Goal: Transaction & Acquisition: Download file/media

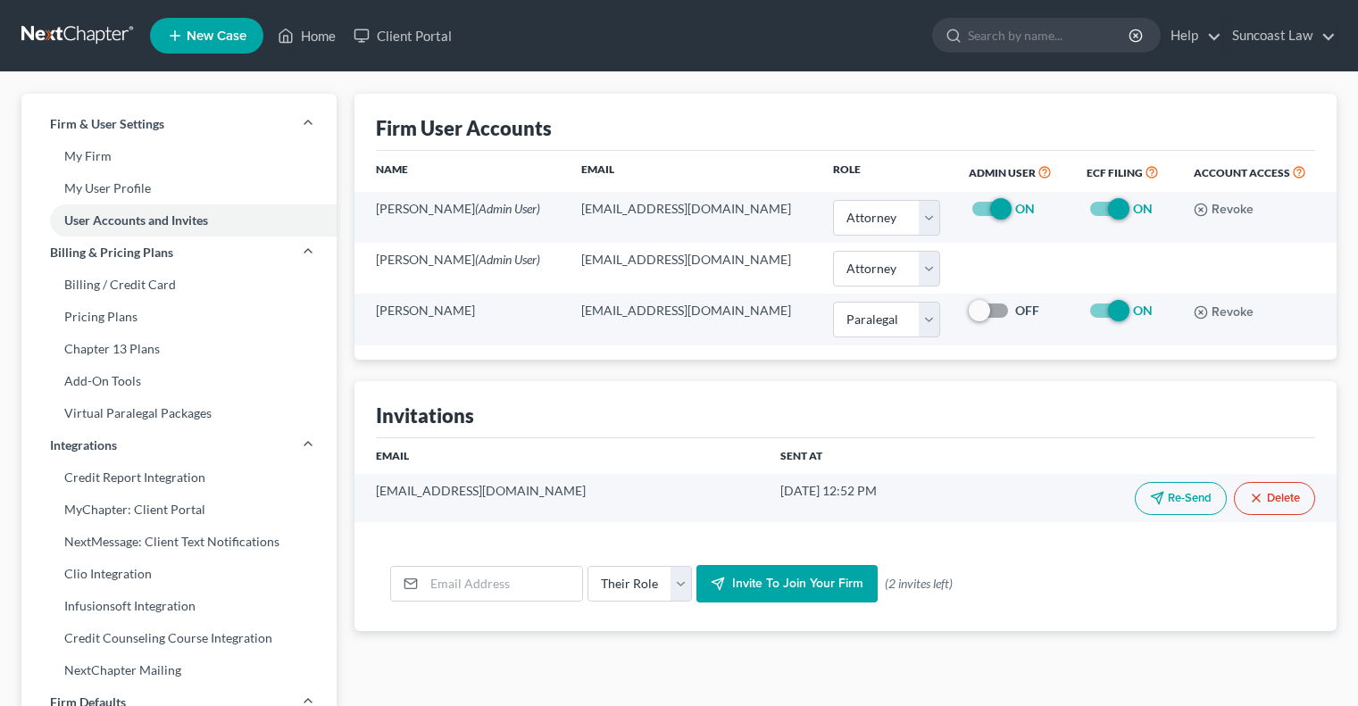
select select "0"
select select "1"
click at [323, 31] on link "Home" at bounding box center [307, 36] width 76 height 32
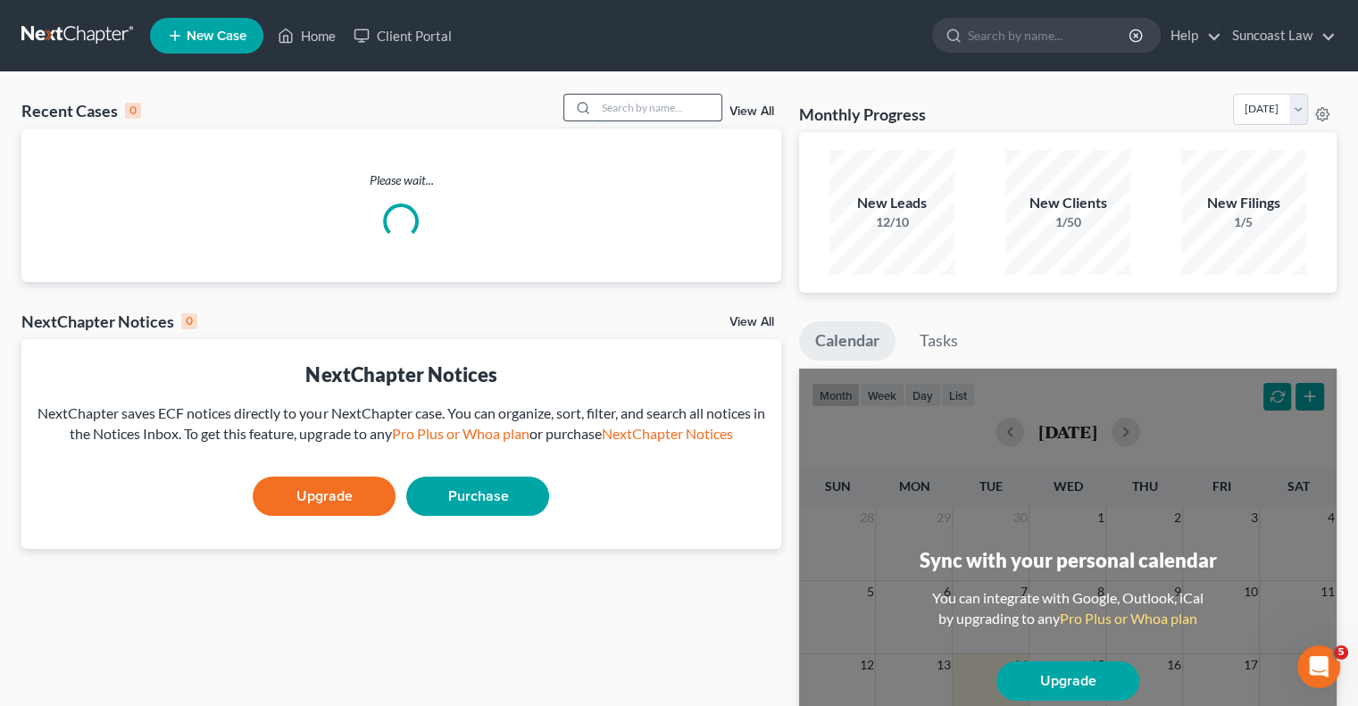
click at [632, 103] on input "search" at bounding box center [658, 108] width 125 height 26
type input "may"
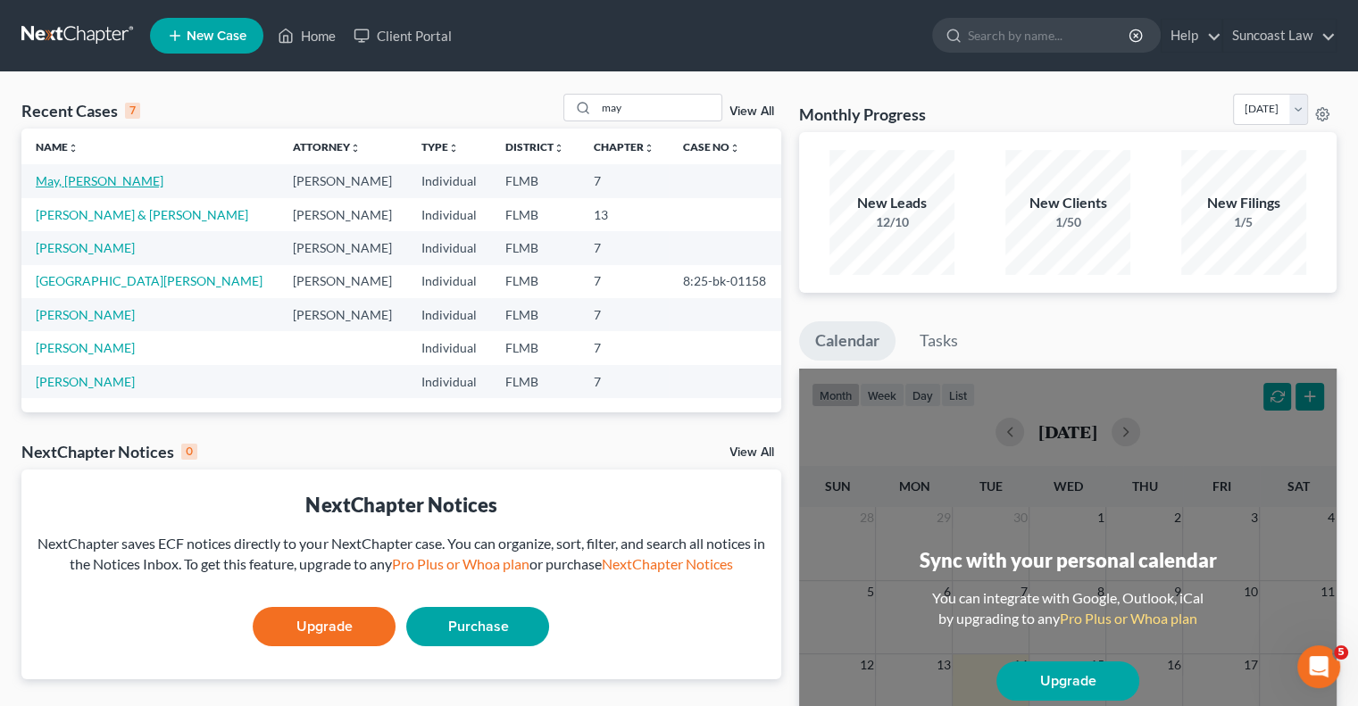
click at [68, 181] on link "May, [PERSON_NAME]" at bounding box center [100, 180] width 128 height 15
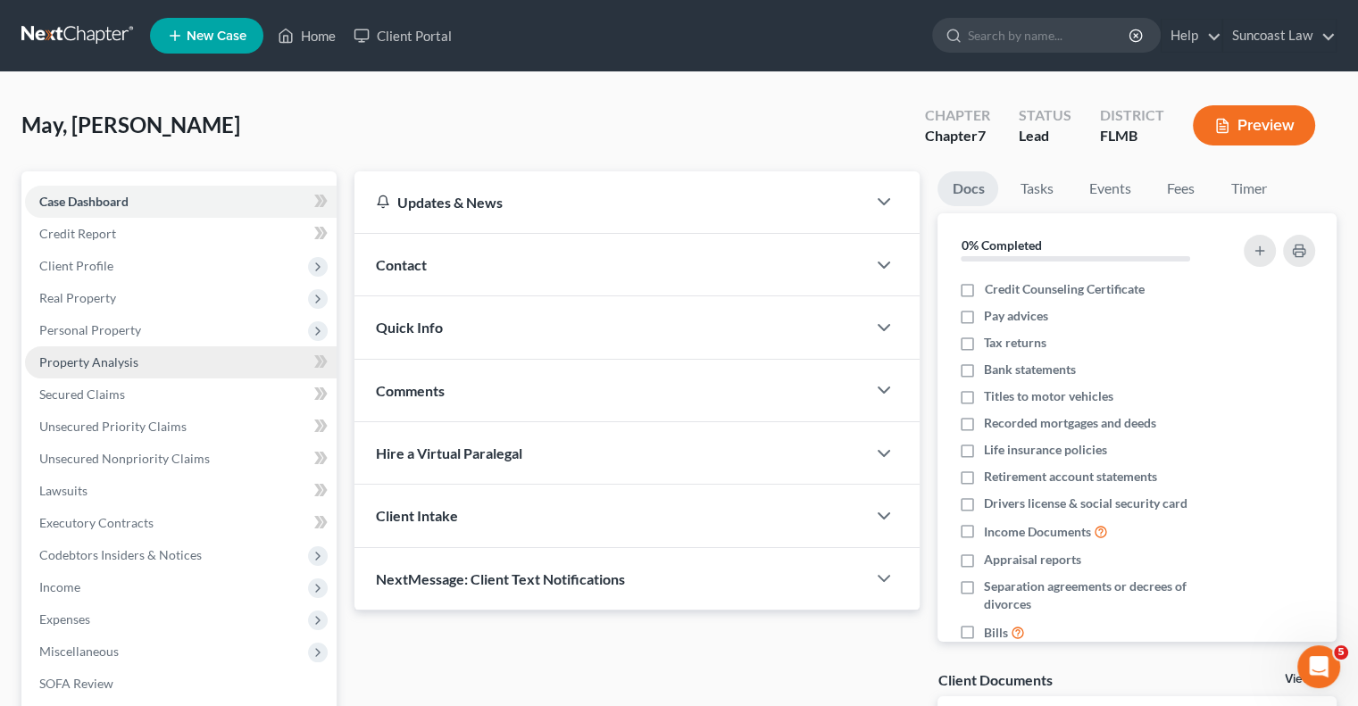
click at [109, 364] on span "Property Analysis" at bounding box center [88, 361] width 99 height 15
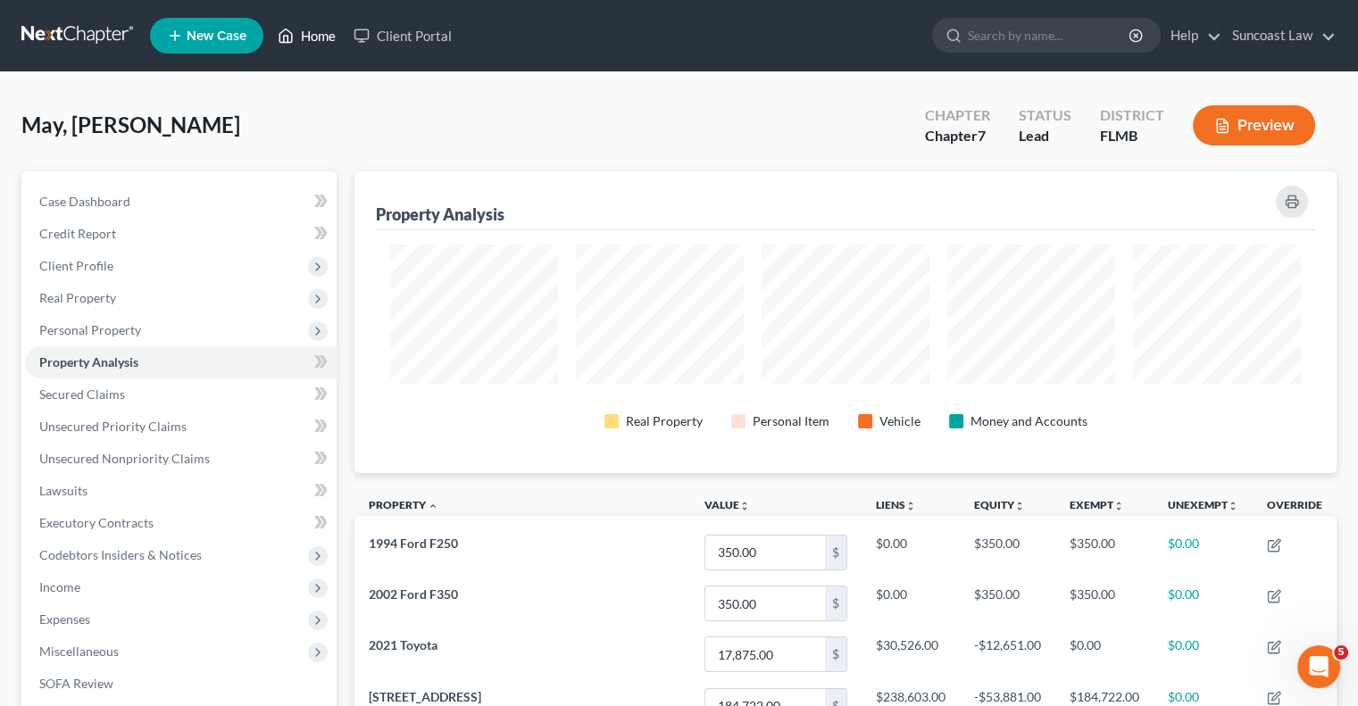
click at [324, 36] on link "Home" at bounding box center [307, 36] width 76 height 32
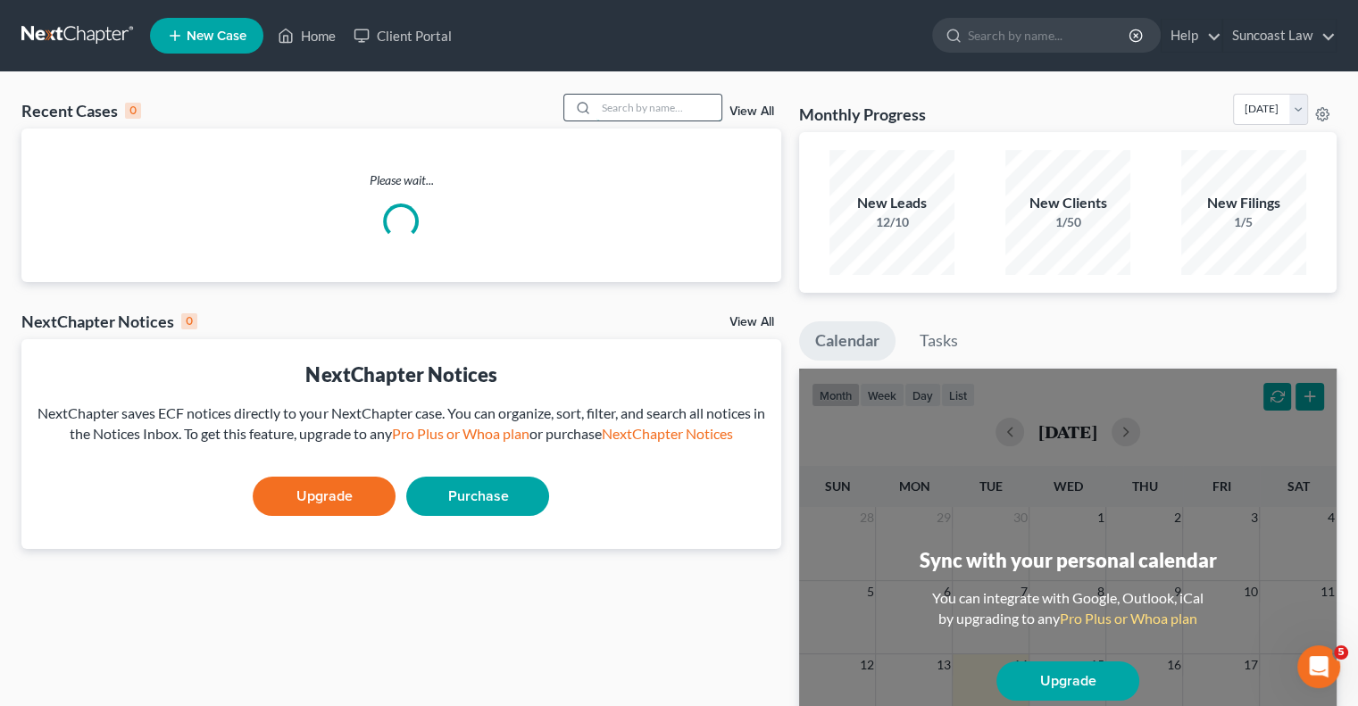
click at [621, 109] on input "search" at bounding box center [658, 108] width 125 height 26
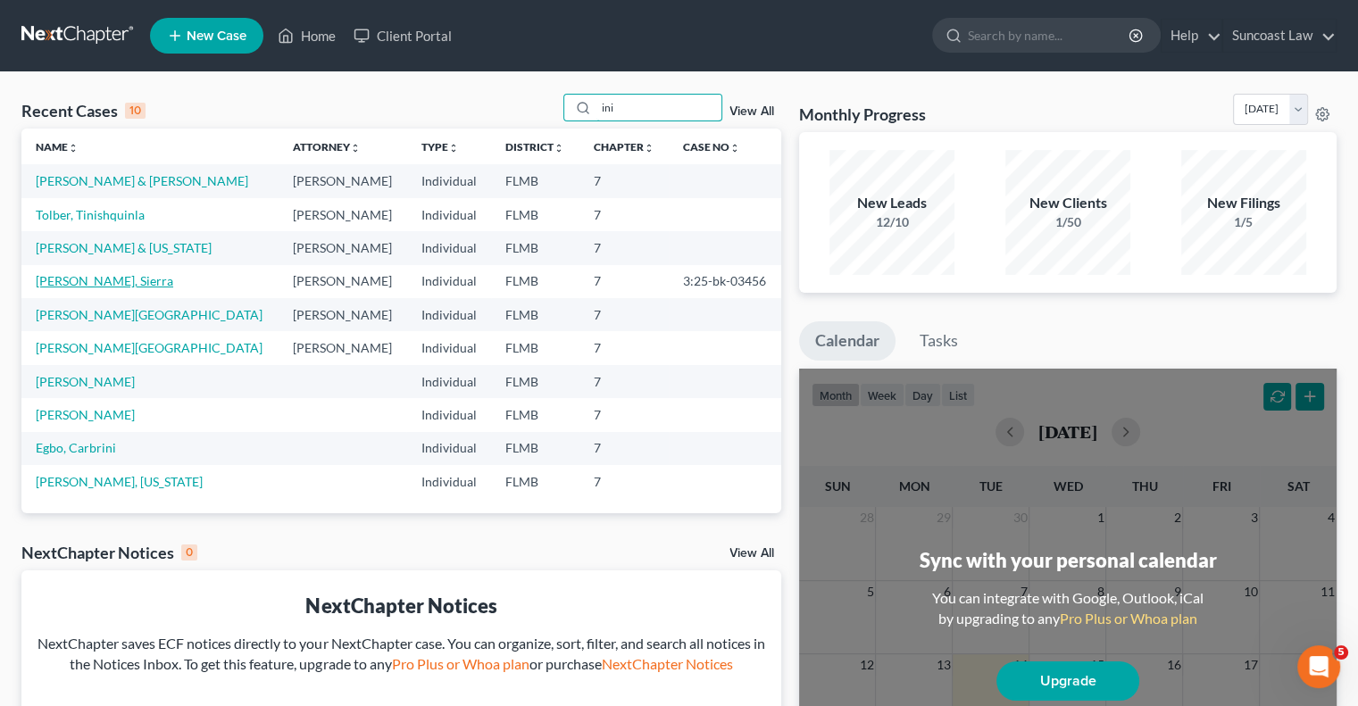
type input "ini"
click at [78, 277] on link "[PERSON_NAME], Sierra" at bounding box center [104, 280] width 137 height 15
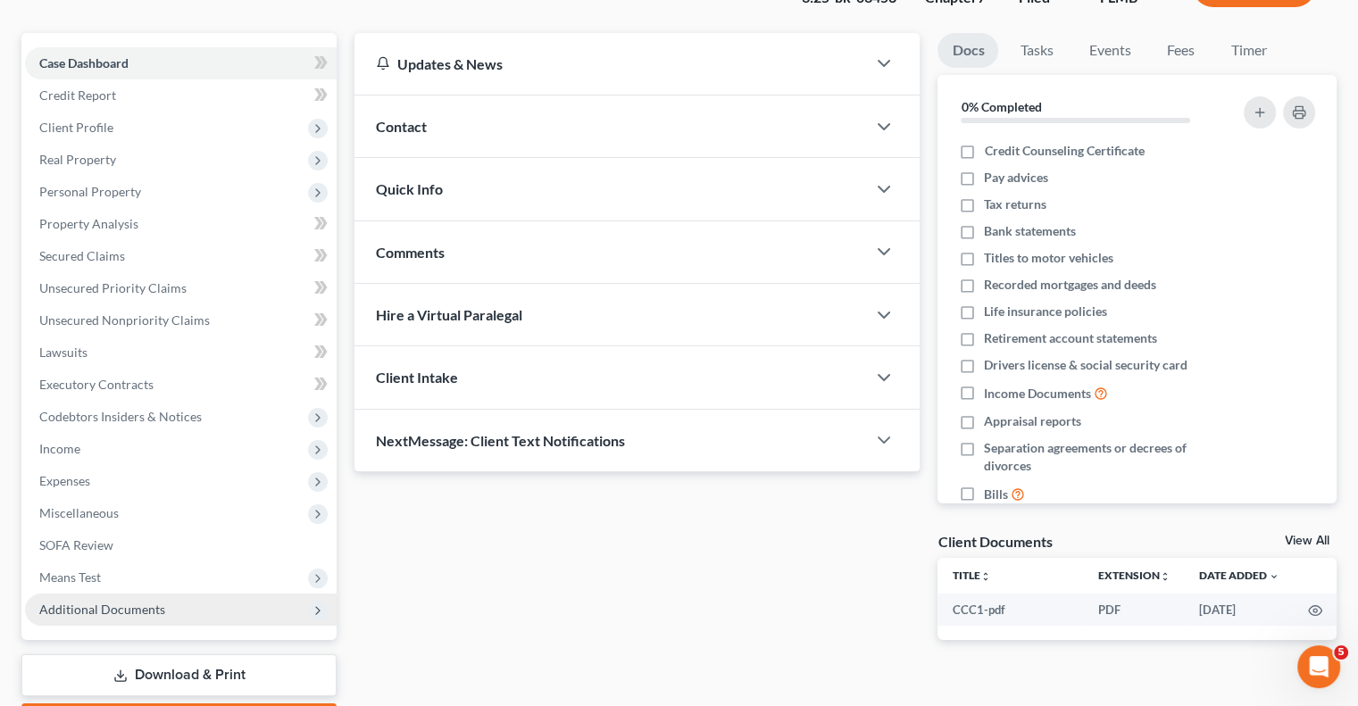
scroll to position [241, 0]
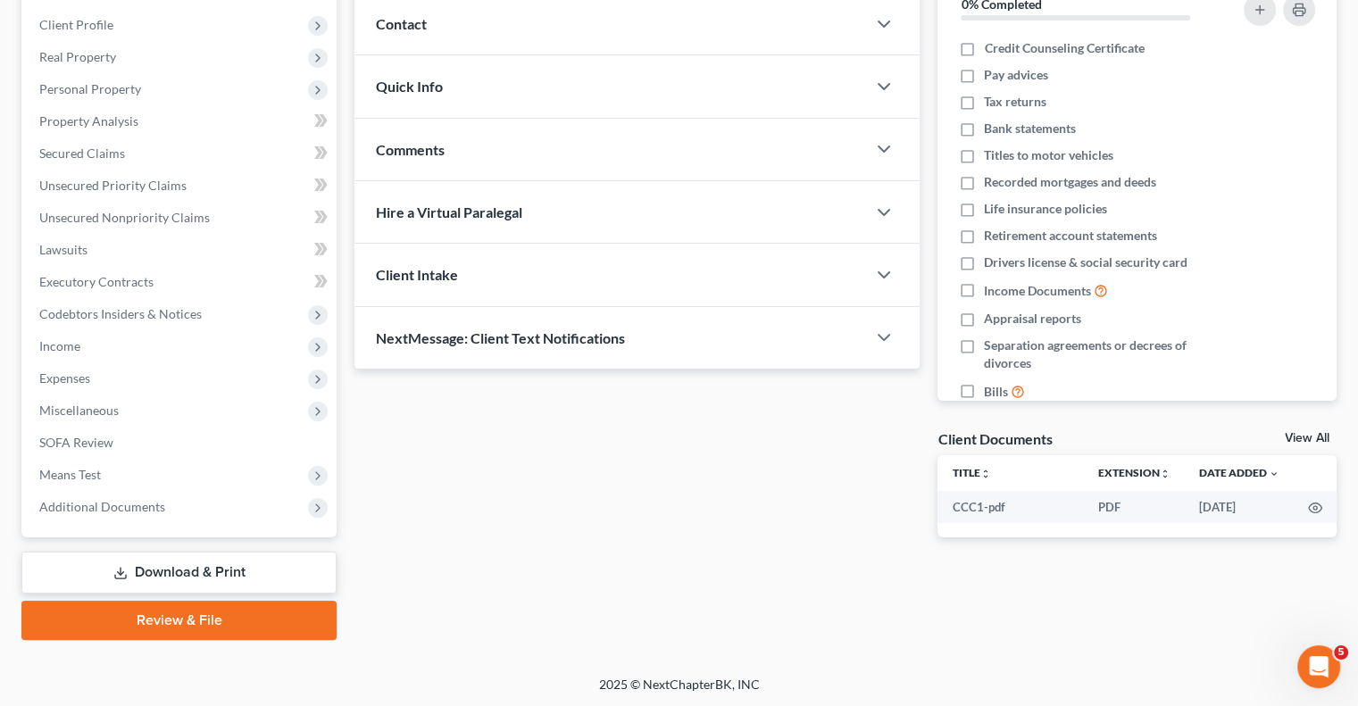
drag, startPoint x: 168, startPoint y: 567, endPoint x: 349, endPoint y: 592, distance: 182.9
click at [168, 567] on link "Download & Print" at bounding box center [178, 573] width 315 height 42
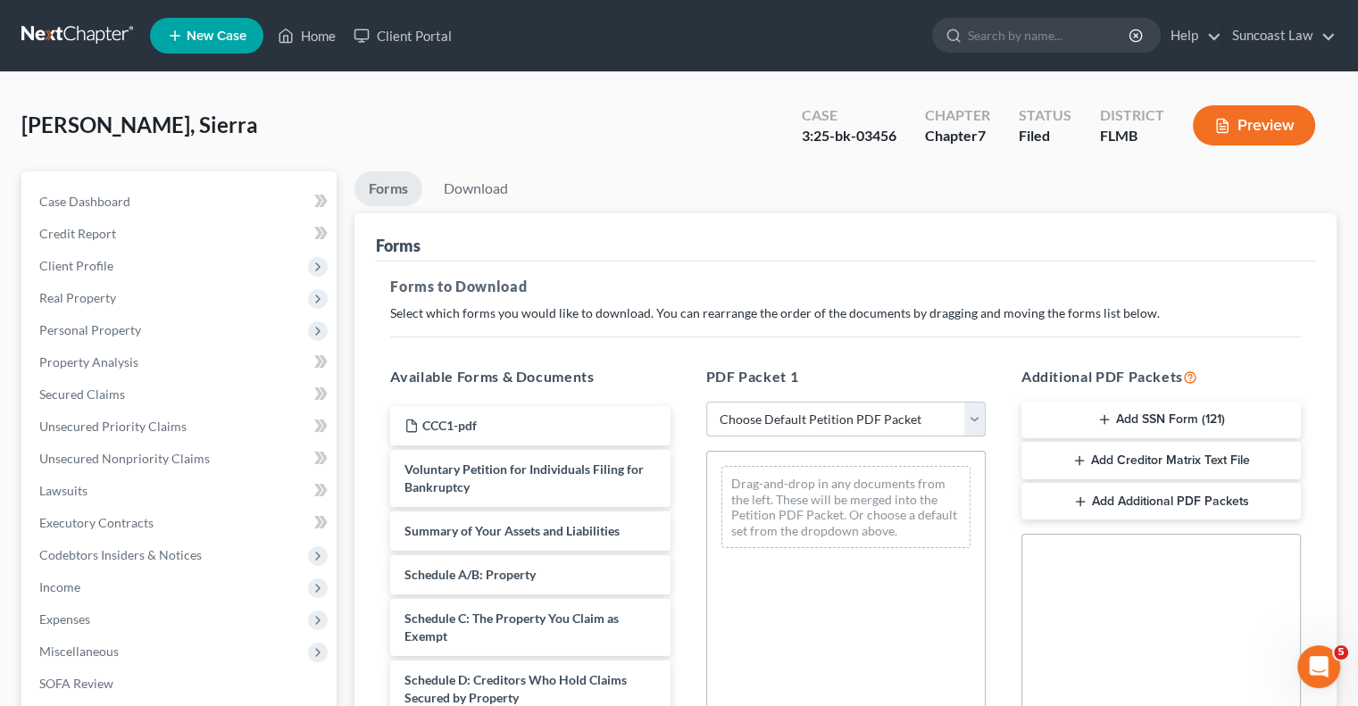
drag, startPoint x: 793, startPoint y: 411, endPoint x: 798, endPoint y: 428, distance: 17.8
click at [793, 411] on select "Choose Default Petition PDF Packet Complete Bankruptcy Petition (all forms and …" at bounding box center [845, 420] width 279 height 36
select select "0"
click at [706, 402] on select "Choose Default Petition PDF Packet Complete Bankruptcy Petition (all forms and …" at bounding box center [845, 420] width 279 height 36
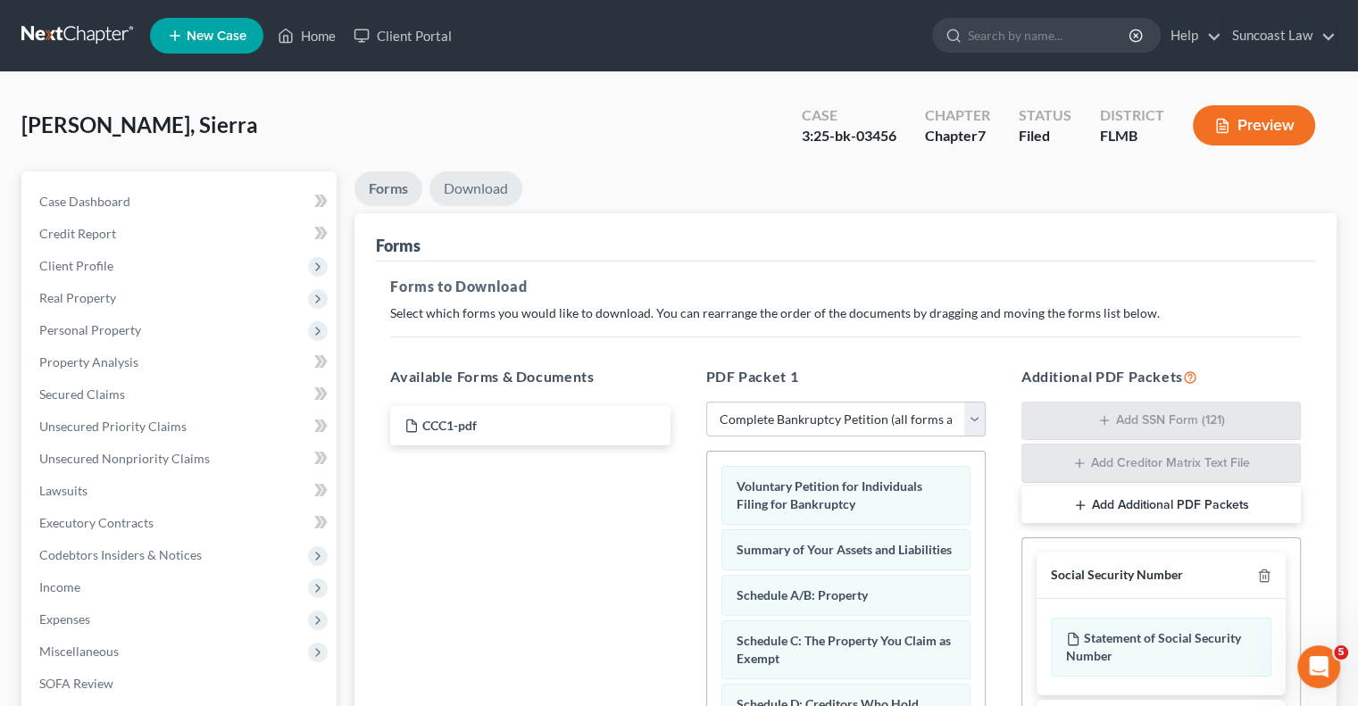
click at [485, 179] on link "Download" at bounding box center [475, 188] width 93 height 35
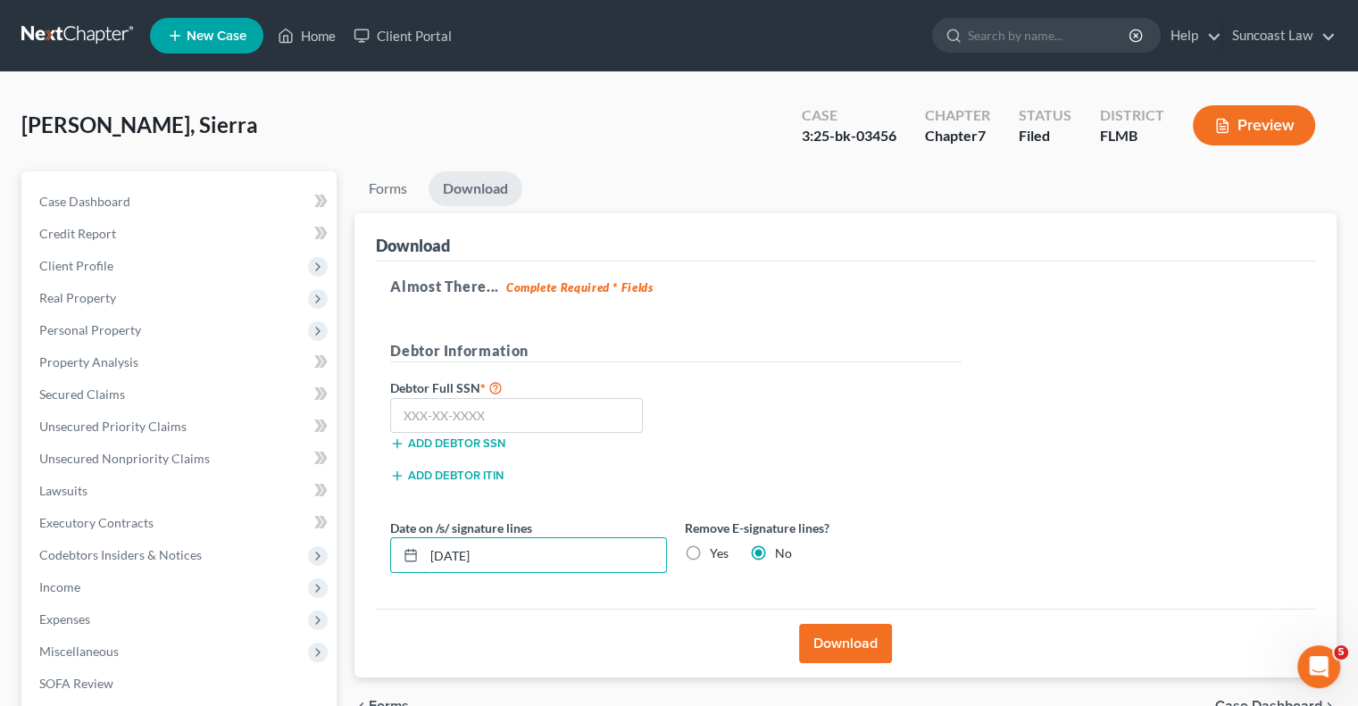
drag, startPoint x: 527, startPoint y: 553, endPoint x: 376, endPoint y: 544, distance: 151.1
click at [376, 544] on div "Almost There... Complete Required * Fields Debtor Information Debtor Full SSN *…" at bounding box center [845, 436] width 939 height 348
type input "[DATE]"
click at [855, 653] on button "Download" at bounding box center [845, 643] width 93 height 39
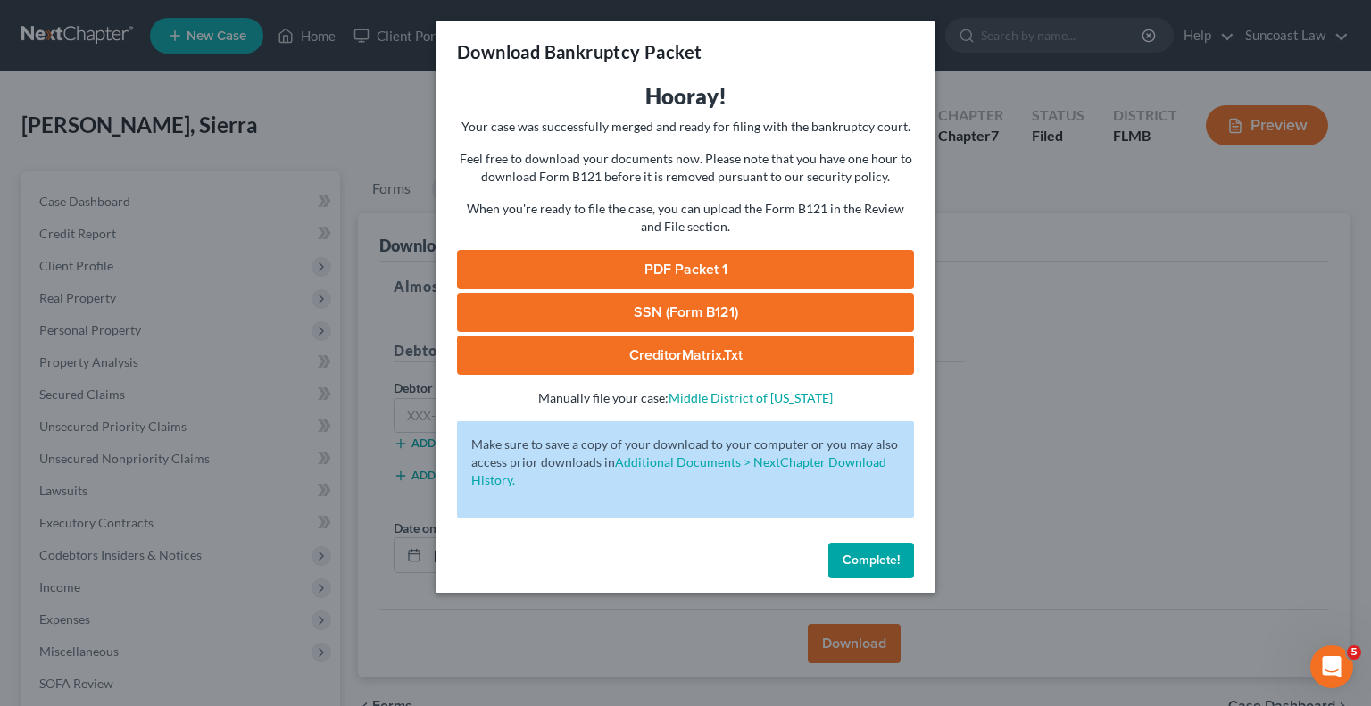
click at [671, 270] on link "PDF Packet 1" at bounding box center [685, 269] width 457 height 39
click at [867, 561] on span "Complete!" at bounding box center [871, 560] width 57 height 15
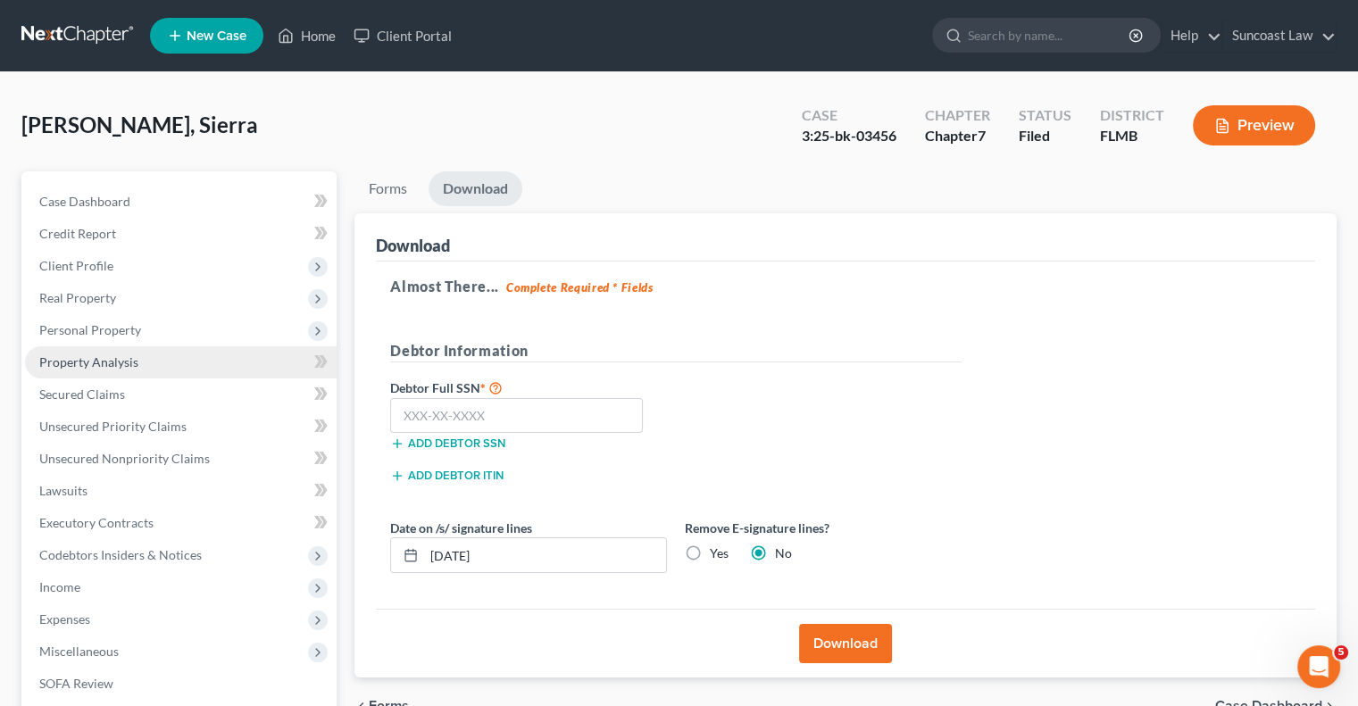
drag, startPoint x: 96, startPoint y: 362, endPoint x: 110, endPoint y: 368, distance: 15.3
click at [96, 362] on span "Property Analysis" at bounding box center [88, 361] width 99 height 15
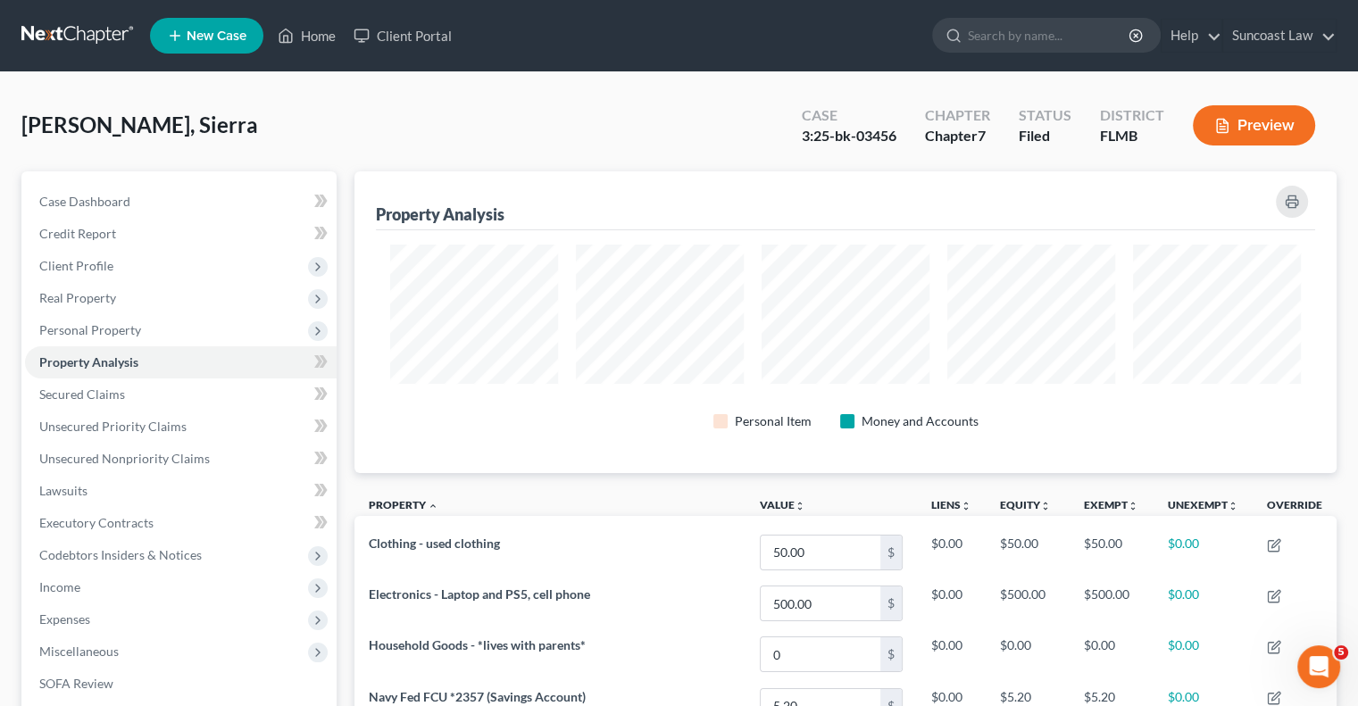
scroll to position [302, 981]
